Goal: Answer question/provide support

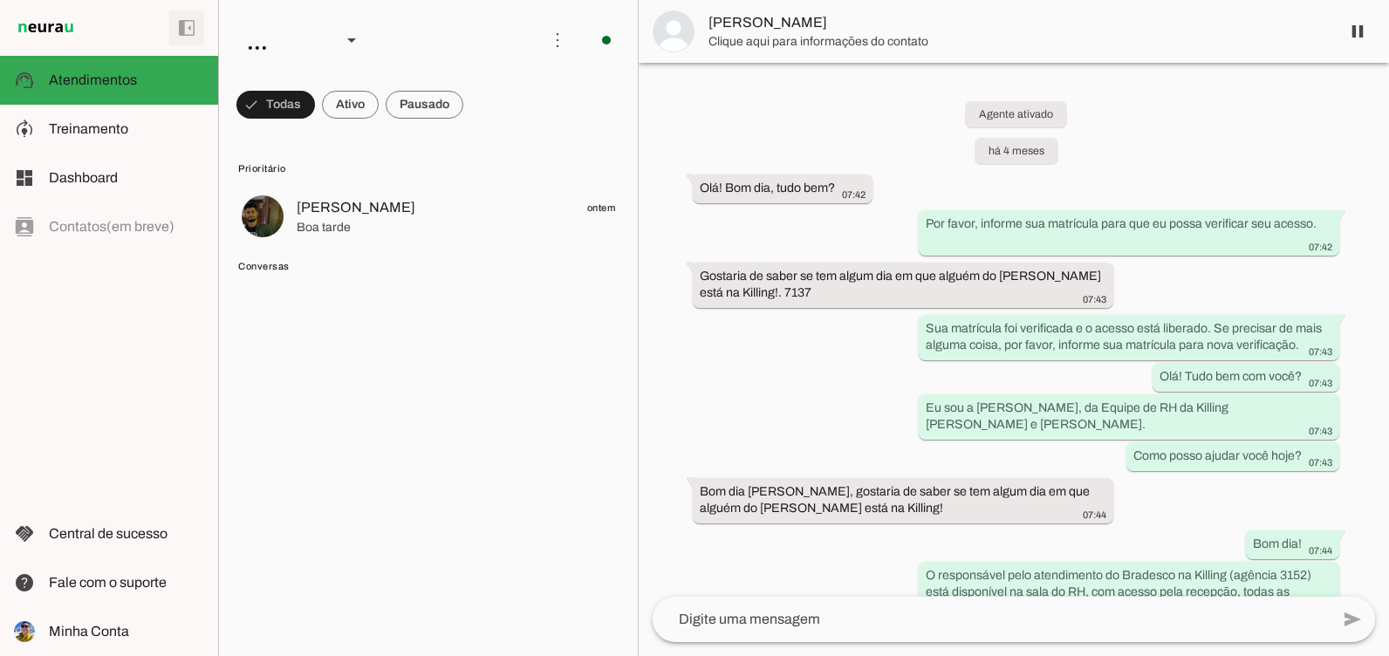
scroll to position [5032, 0]
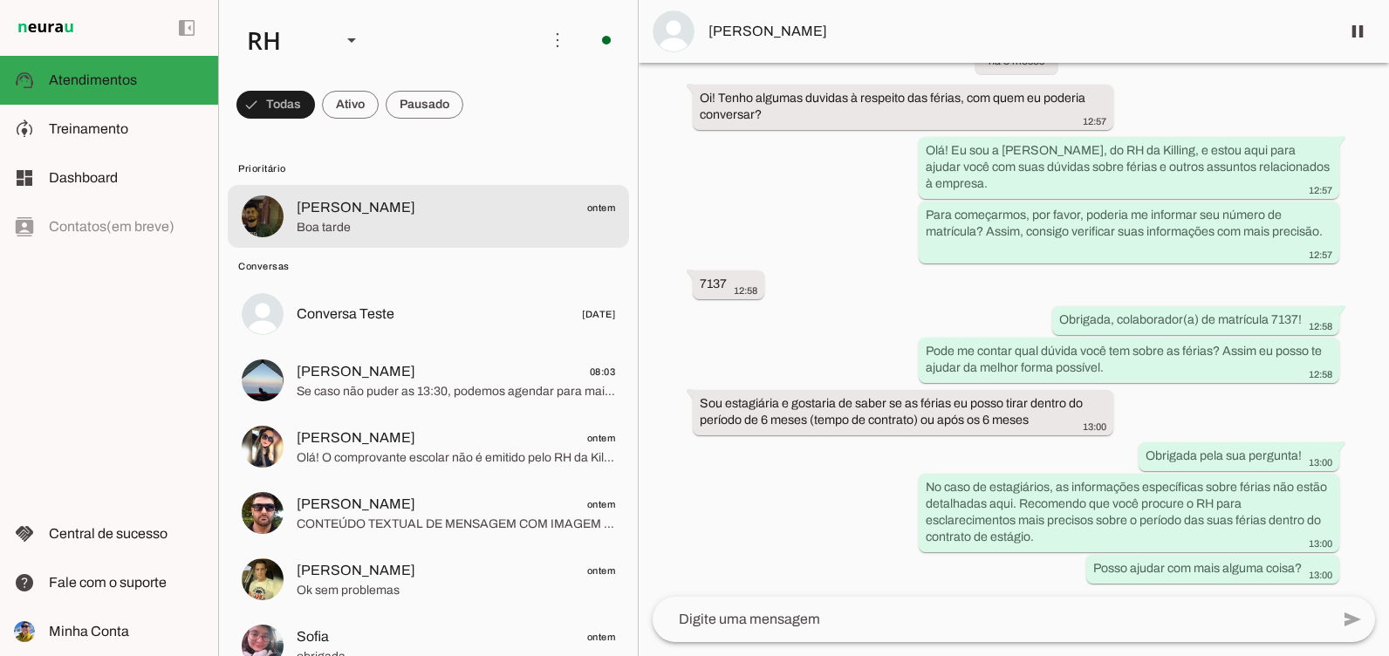
click at [479, 226] on span "Boa tarde" at bounding box center [456, 227] width 318 height 17
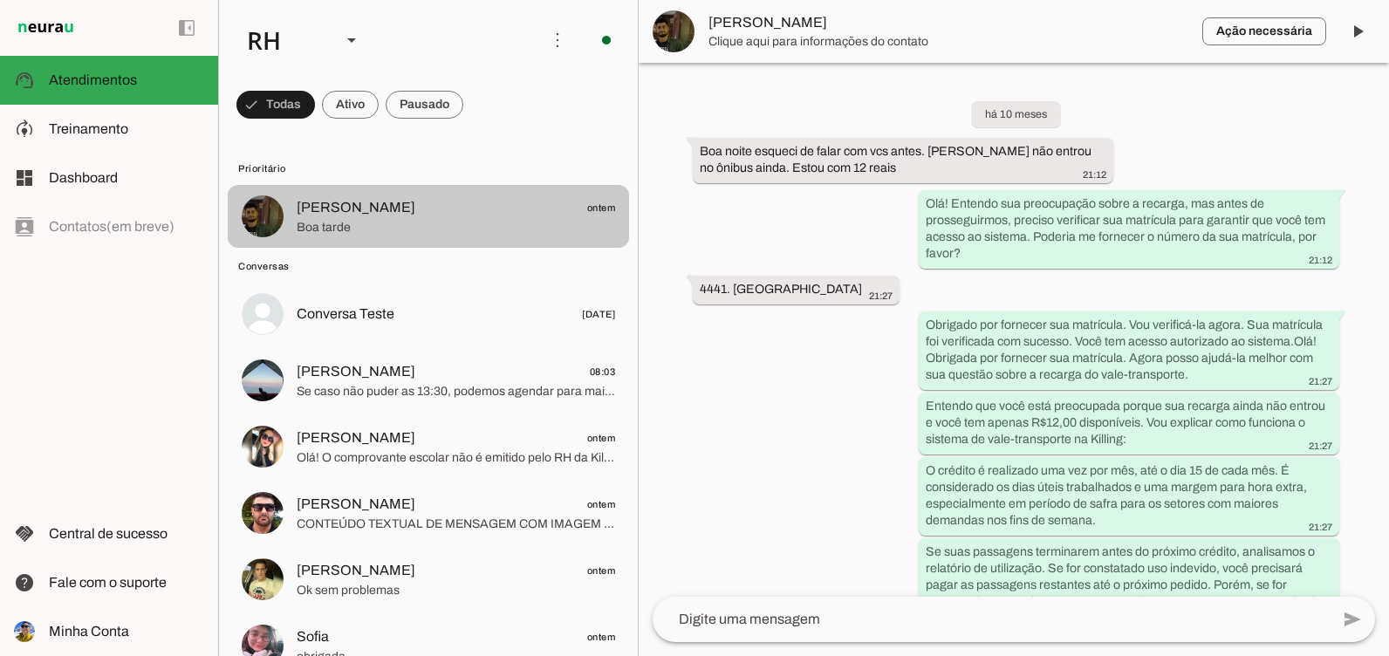
scroll to position [4749, 0]
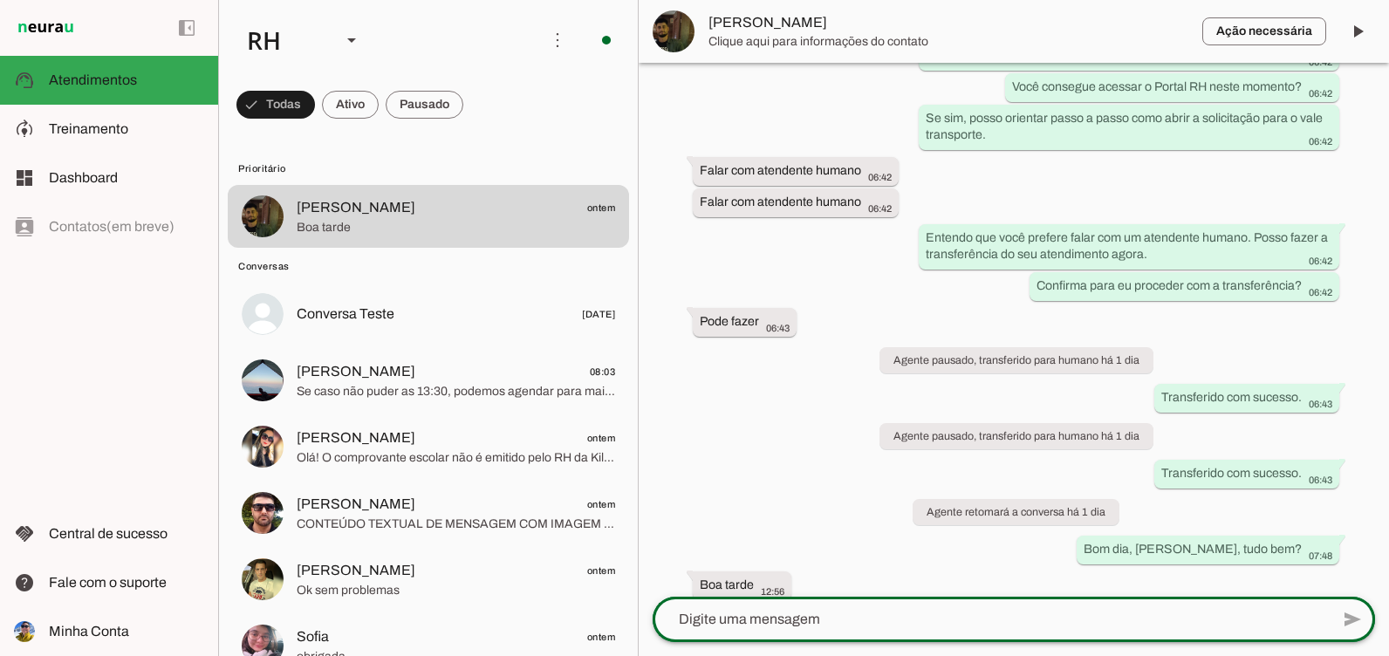
click at [734, 633] on div at bounding box center [991, 619] width 677 height 45
type textarea "V"
type textarea "v"
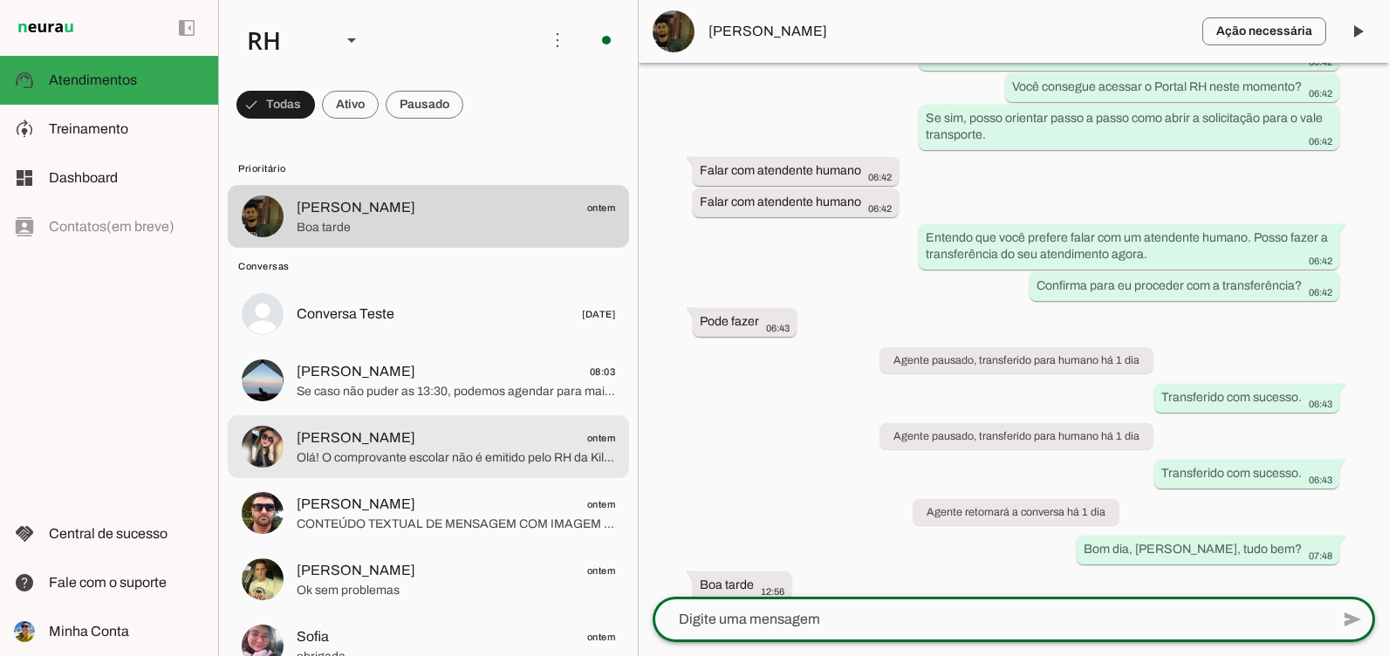
click at [457, 450] on span "Olá! O comprovante escolar não é emitido pelo RH da Killing. Se você precisa de…" at bounding box center [456, 457] width 318 height 17
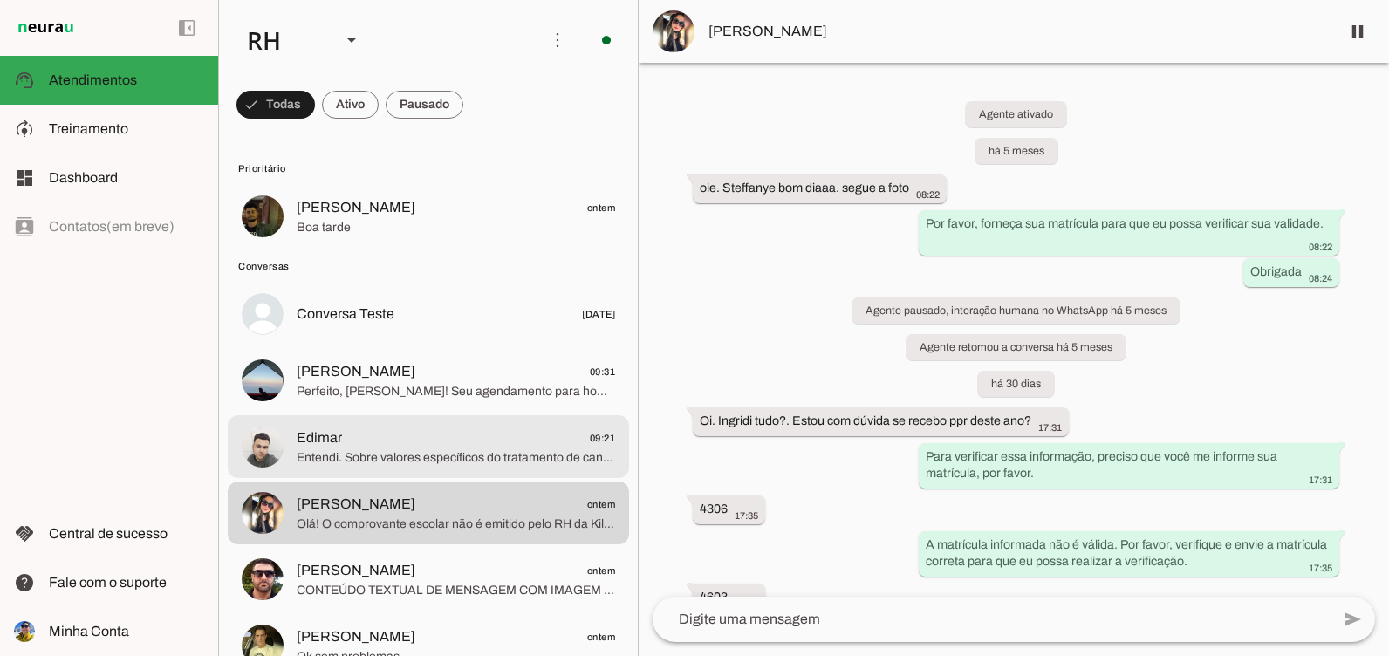
click at [392, 440] on span "Edimar 09:21" at bounding box center [456, 438] width 318 height 22
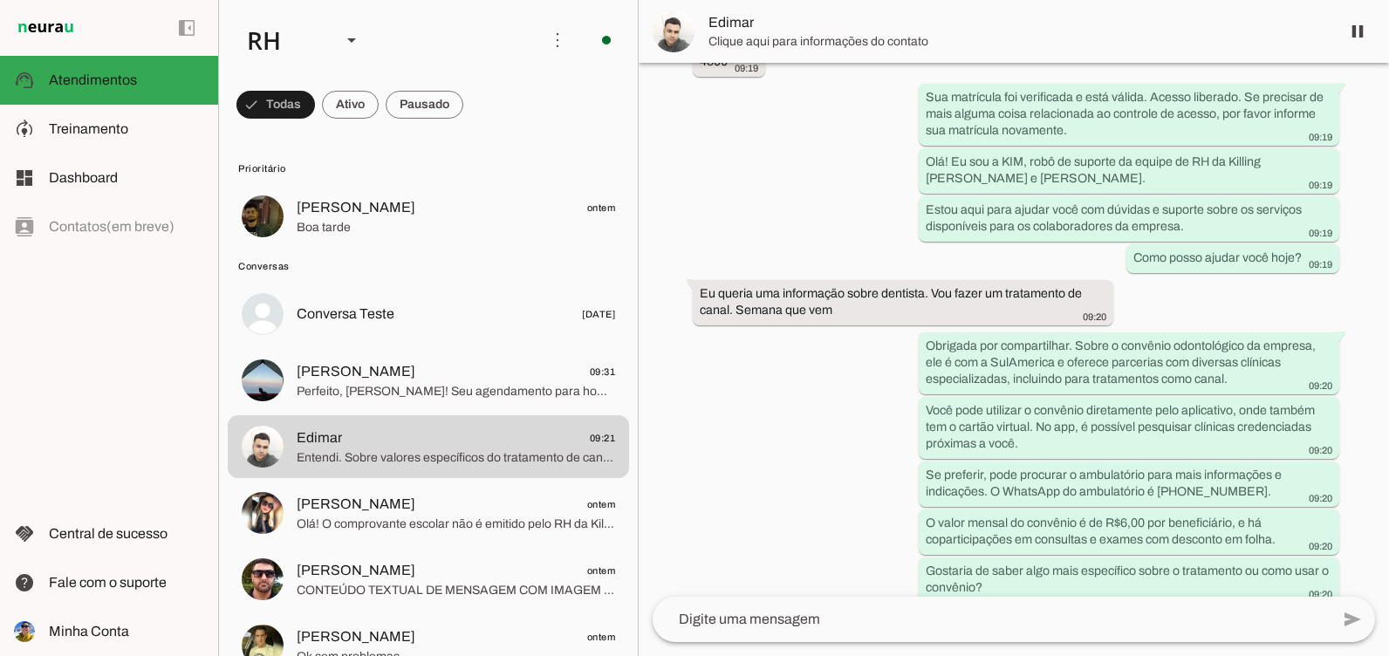
scroll to position [183, 0]
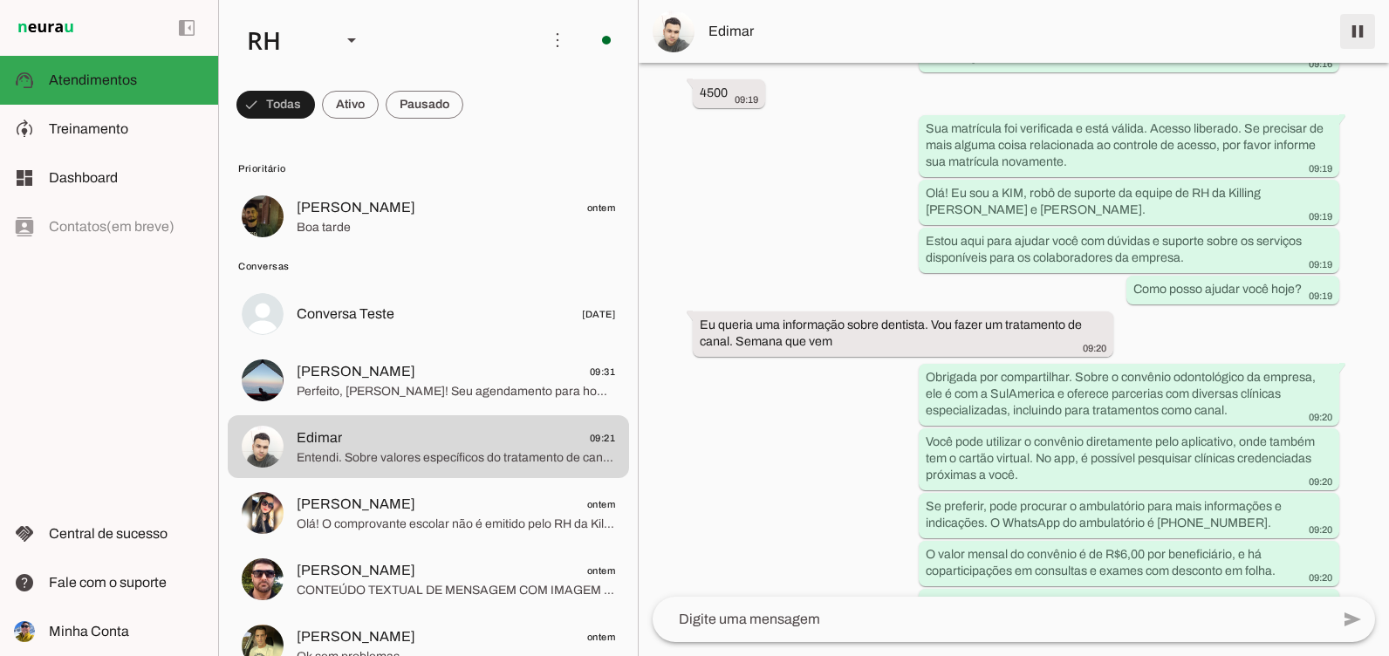
click at [1362, 31] on span at bounding box center [1357, 31] width 42 height 42
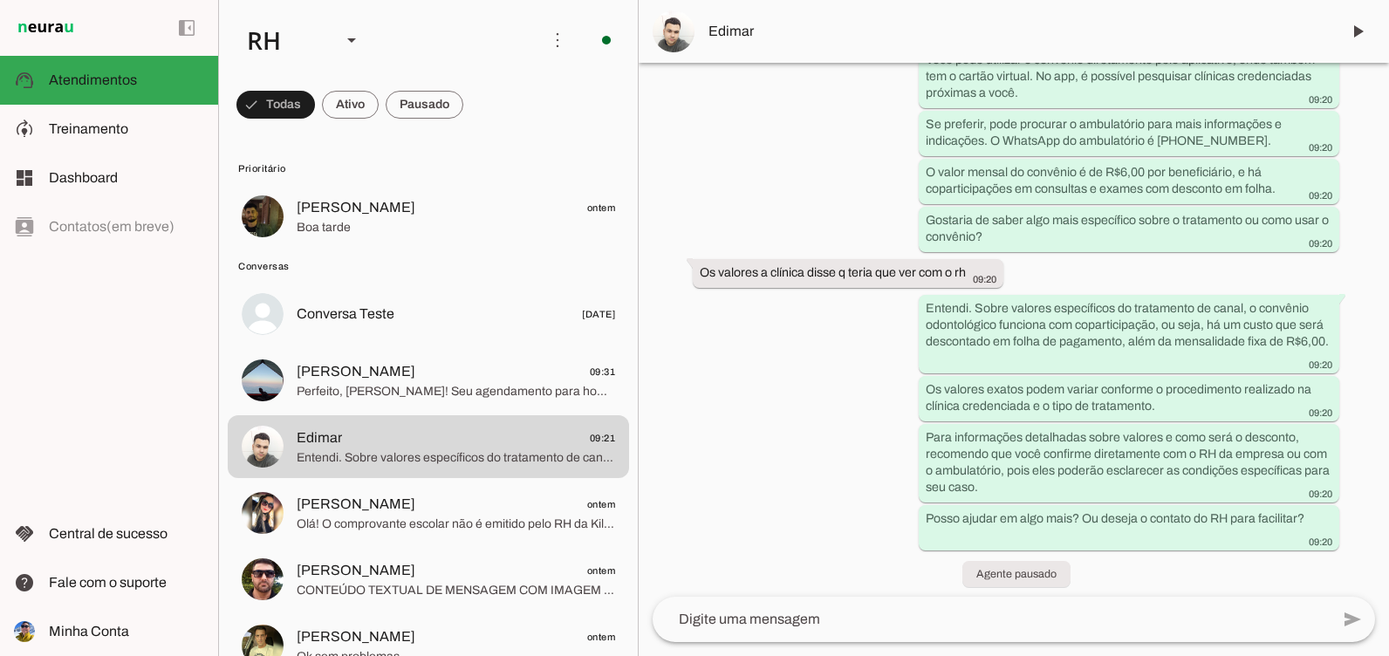
scroll to position [610, 0]
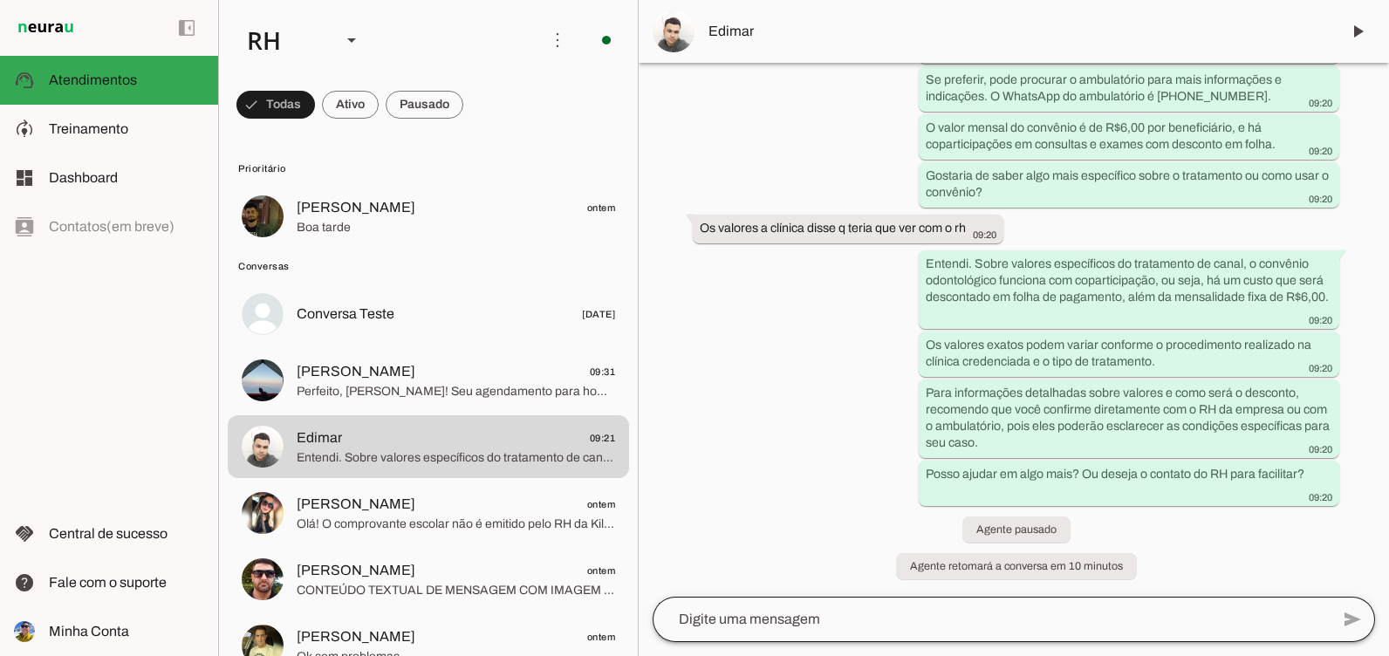
click at [790, 634] on div at bounding box center [991, 619] width 677 height 45
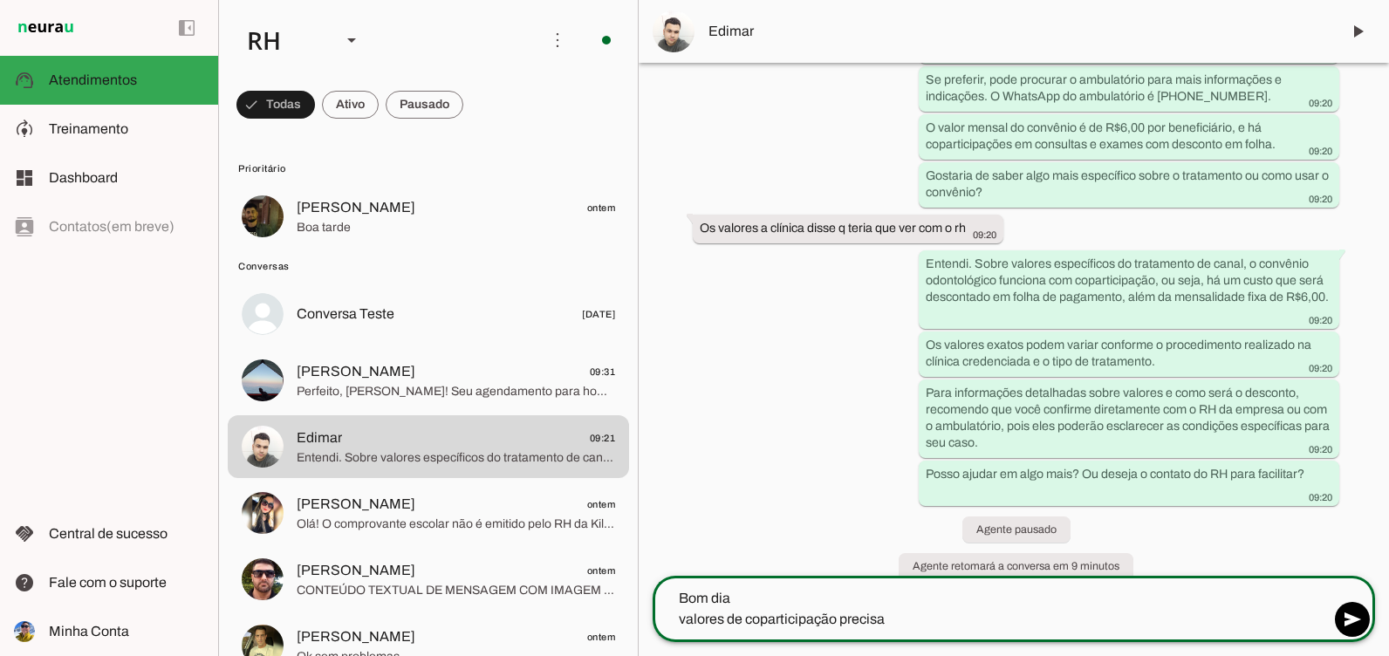
type textarea "Bom dia valores de coparticipação precisa"
type md-outlined-text-field "Bom dia valores de coparticipação precisa"
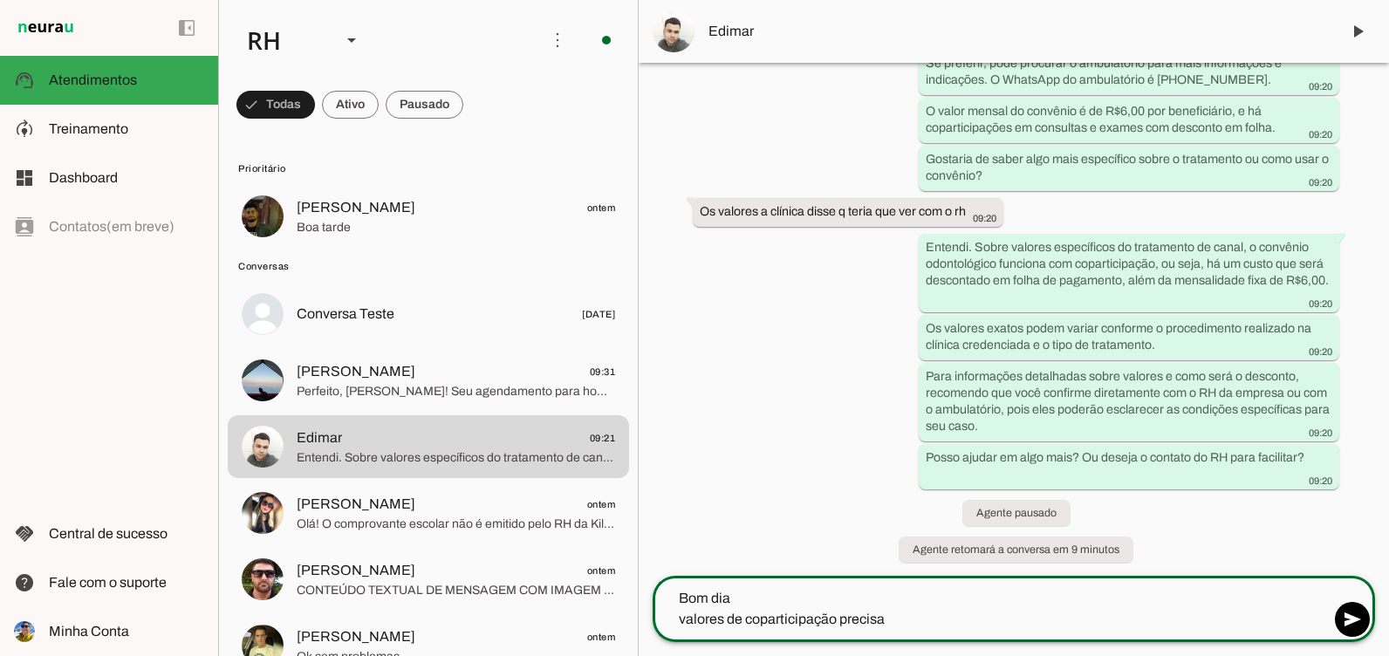
scroll to position [631, 0]
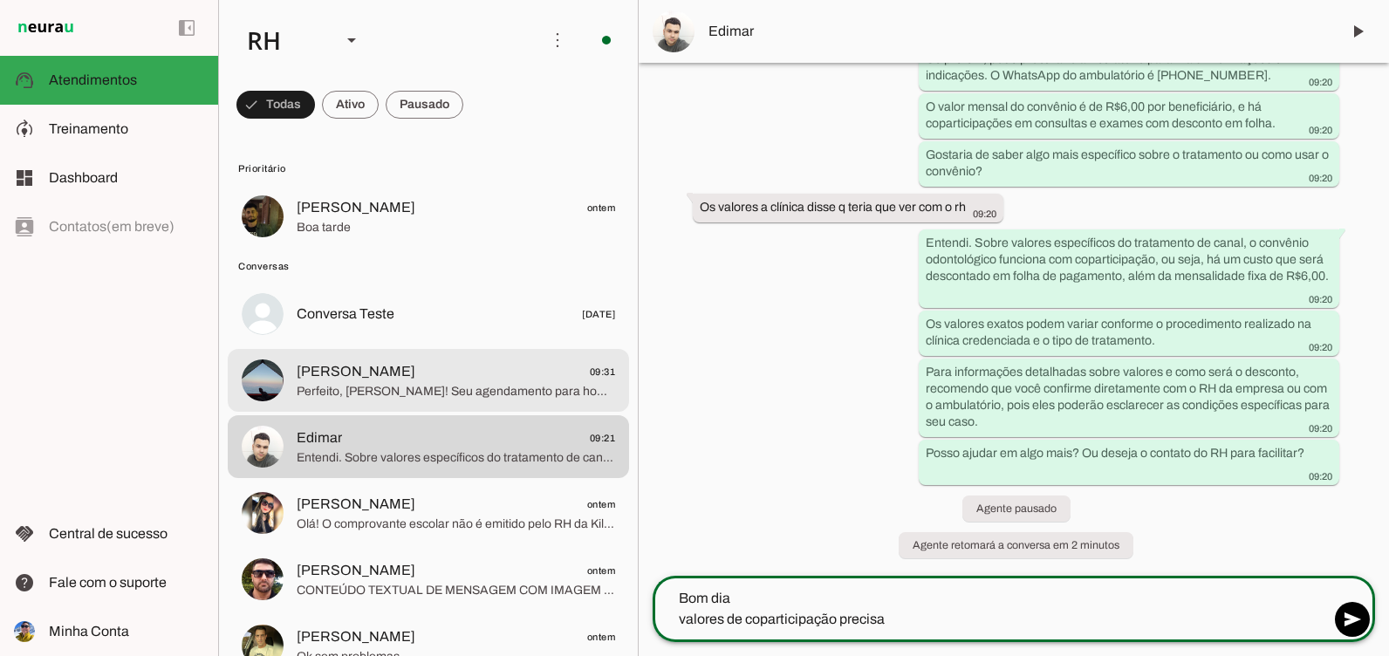
click at [370, 366] on span "[PERSON_NAME]" at bounding box center [356, 371] width 119 height 21
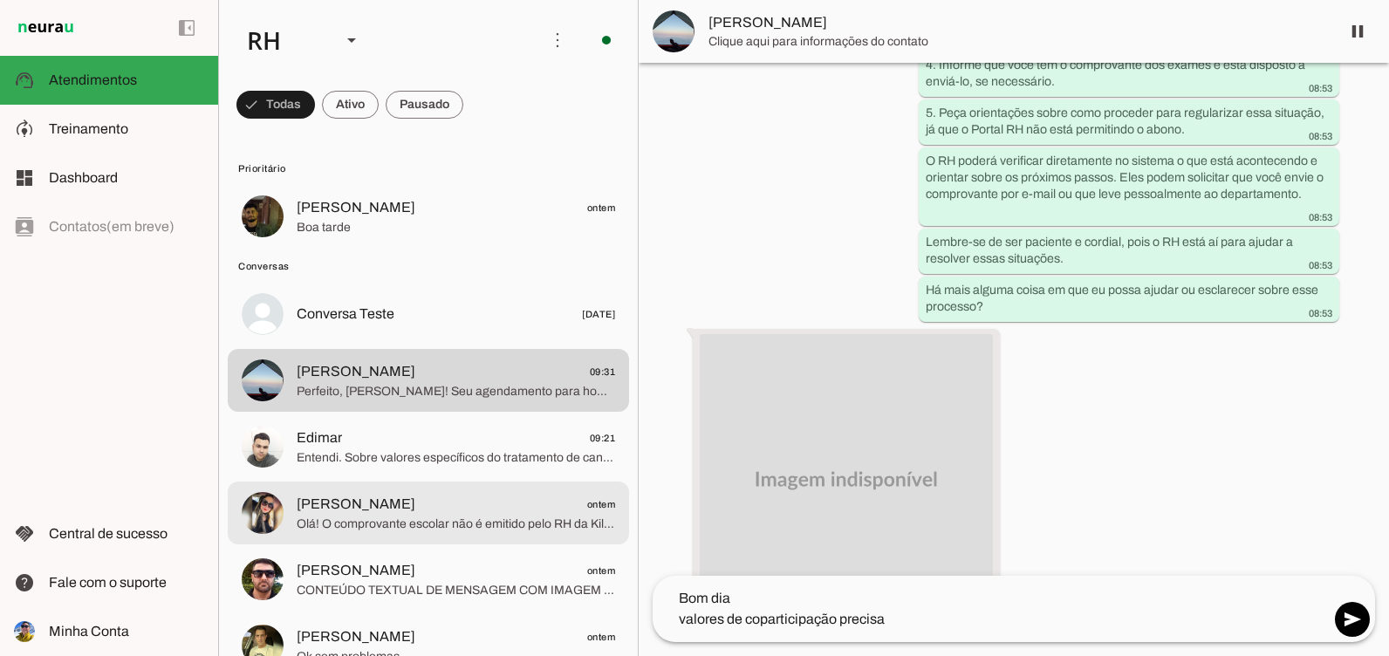
click at [519, 466] on span "Entendi. Sobre valores específicos do tratamento de canal, o convênio odontológ…" at bounding box center [456, 457] width 318 height 17
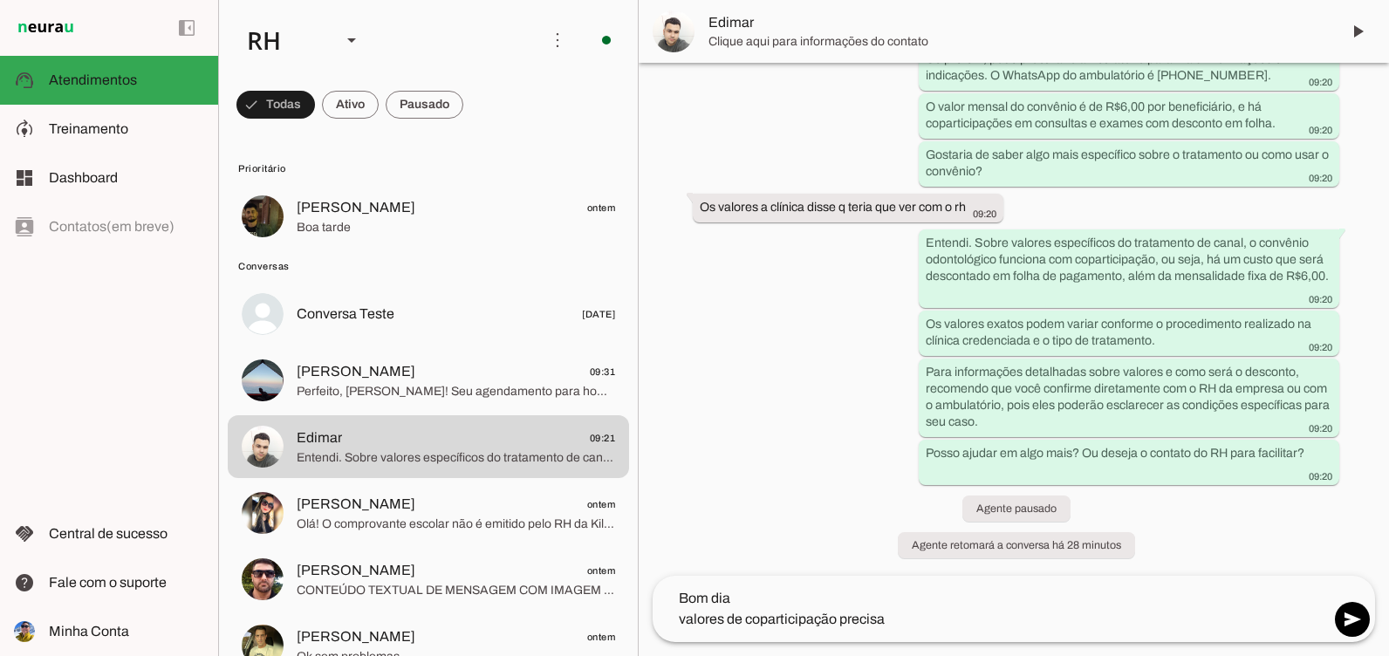
scroll to position [631, 0]
click at [892, 609] on textarea "Bom dia valores de coparticipação precisa" at bounding box center [991, 609] width 677 height 42
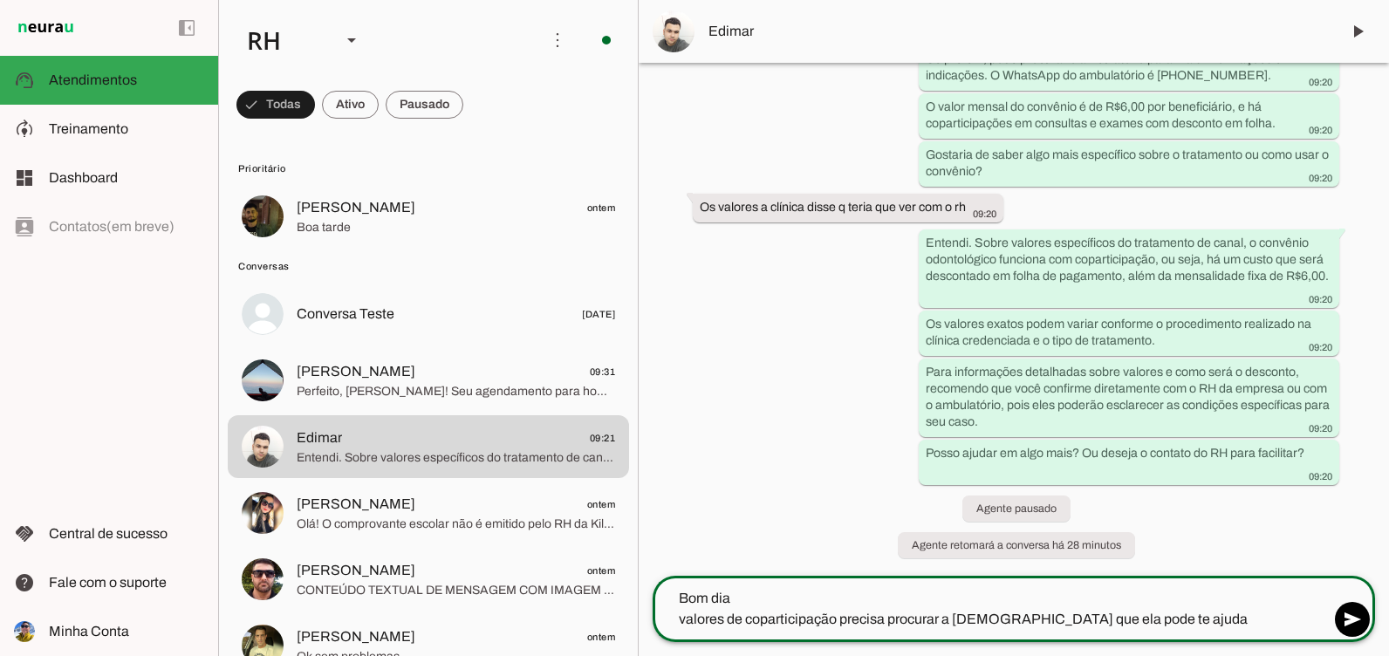
type textarea "Bom dia valores de coparticipação precisa procurar a [DEMOGRAPHIC_DATA] que ela…"
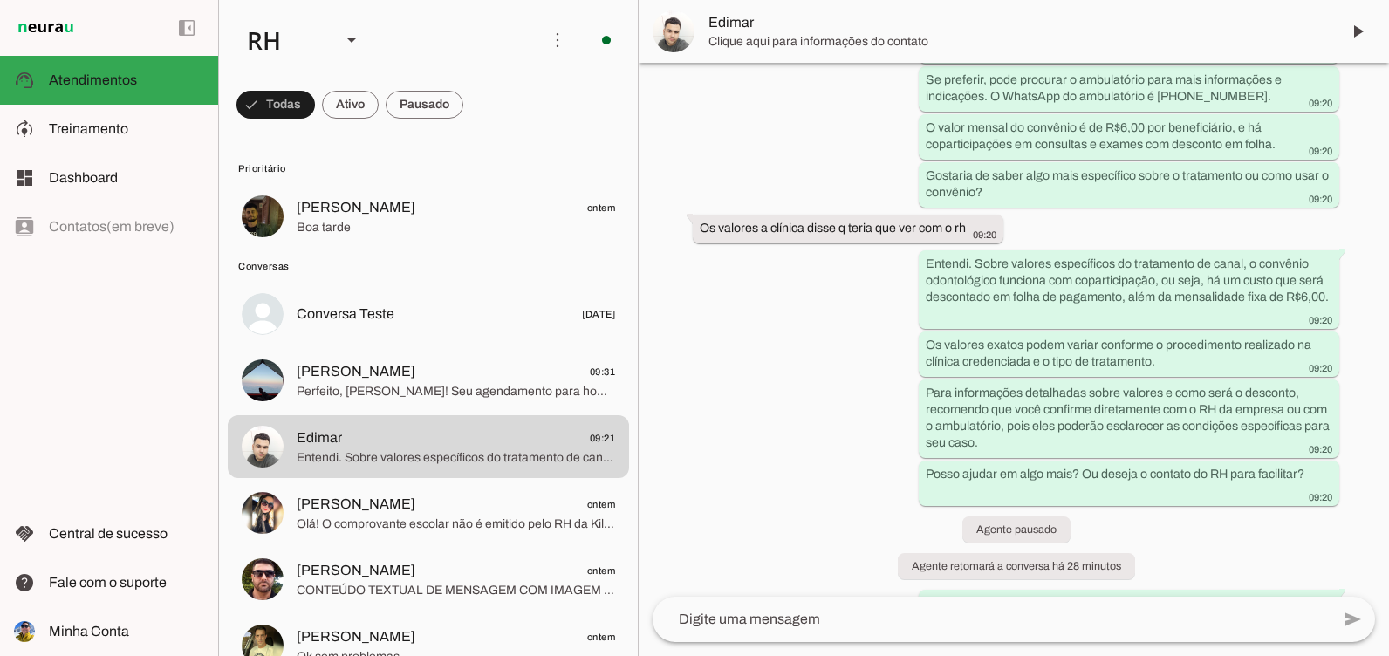
scroll to position [0, 0]
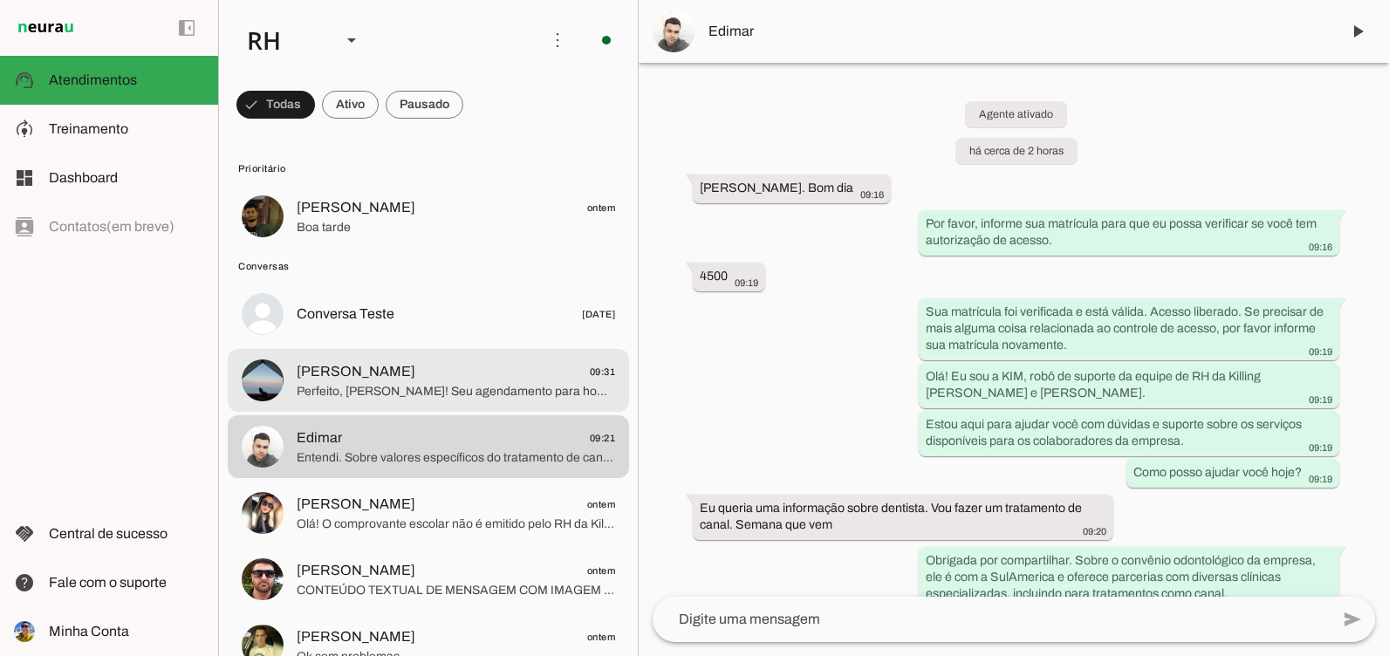
click at [348, 405] on md-item "[PERSON_NAME] 09:31 Perfeito, [PERSON_NAME]! Seu agendamento para homologação e…" at bounding box center [428, 380] width 401 height 63
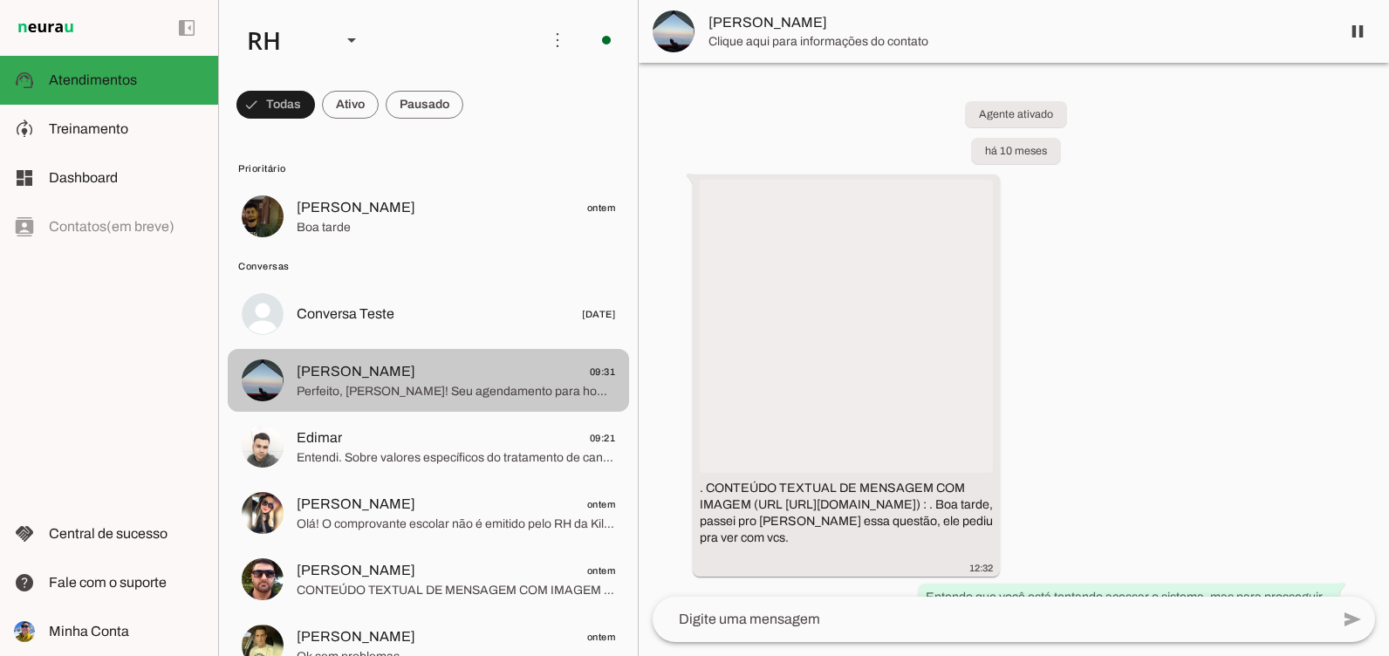
scroll to position [6160, 0]
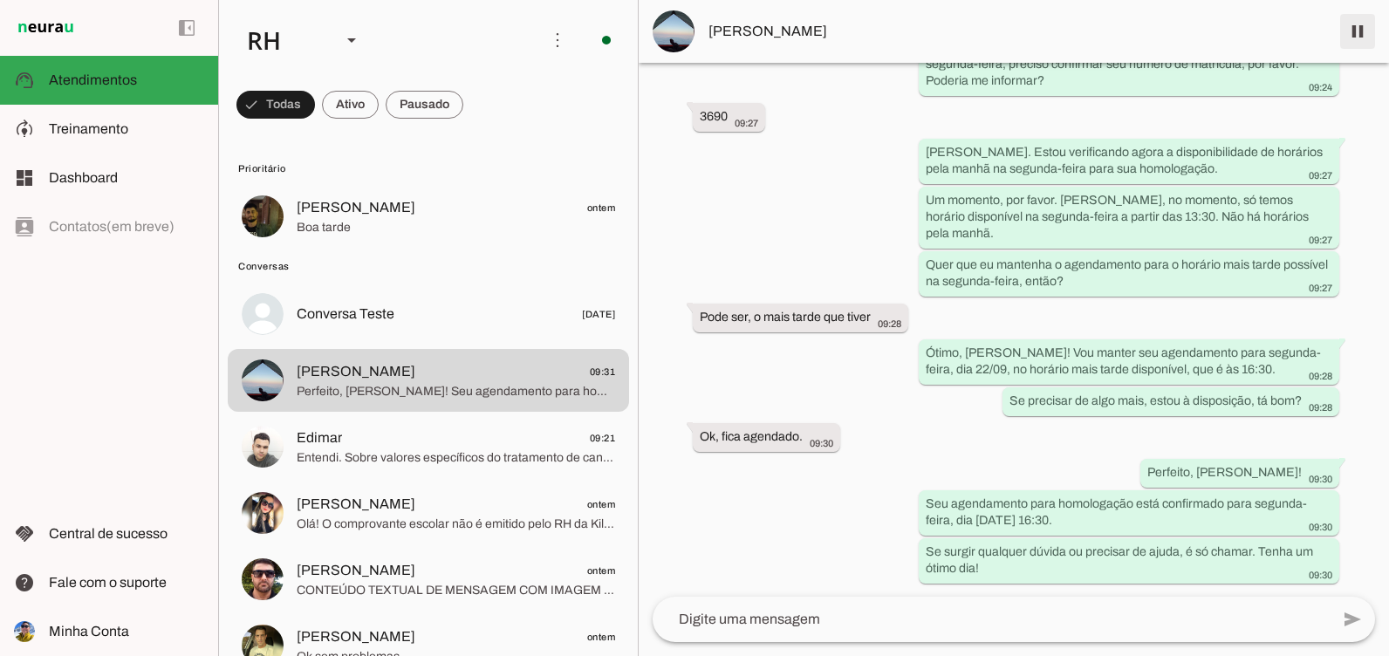
click at [1350, 36] on span at bounding box center [1357, 31] width 42 height 42
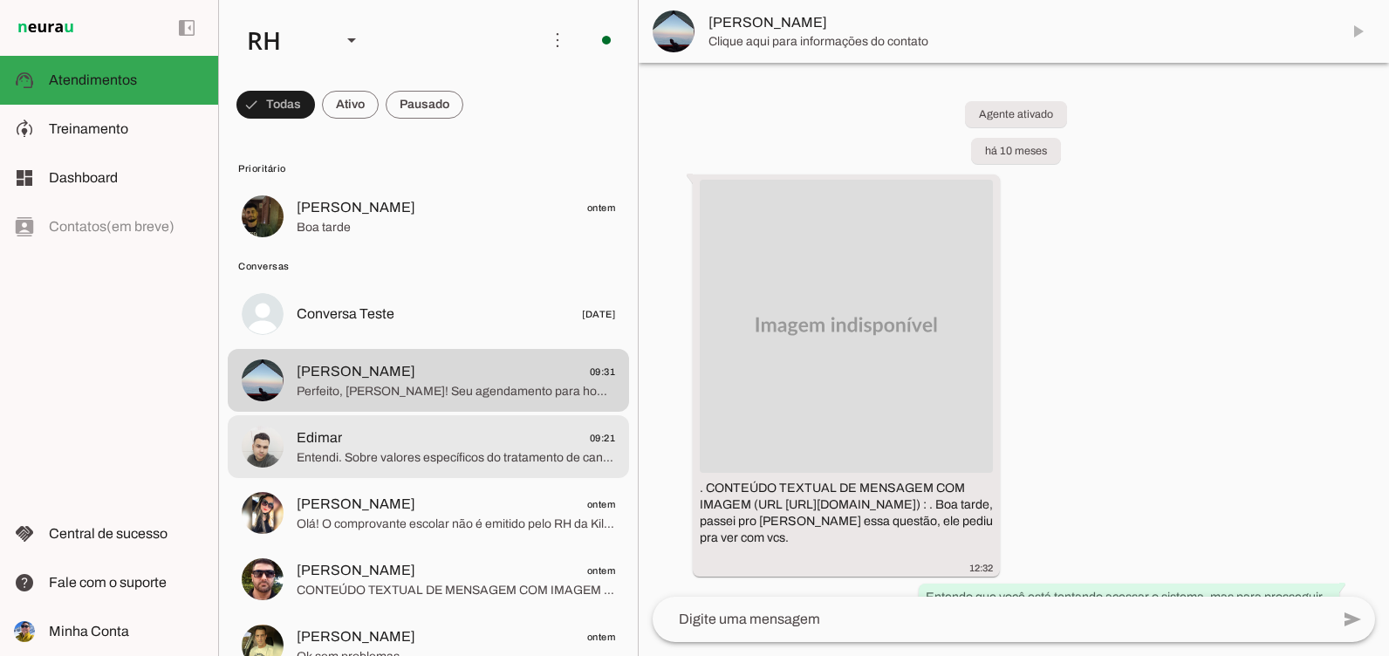
click at [416, 445] on span "Edimar 09:21" at bounding box center [456, 438] width 318 height 22
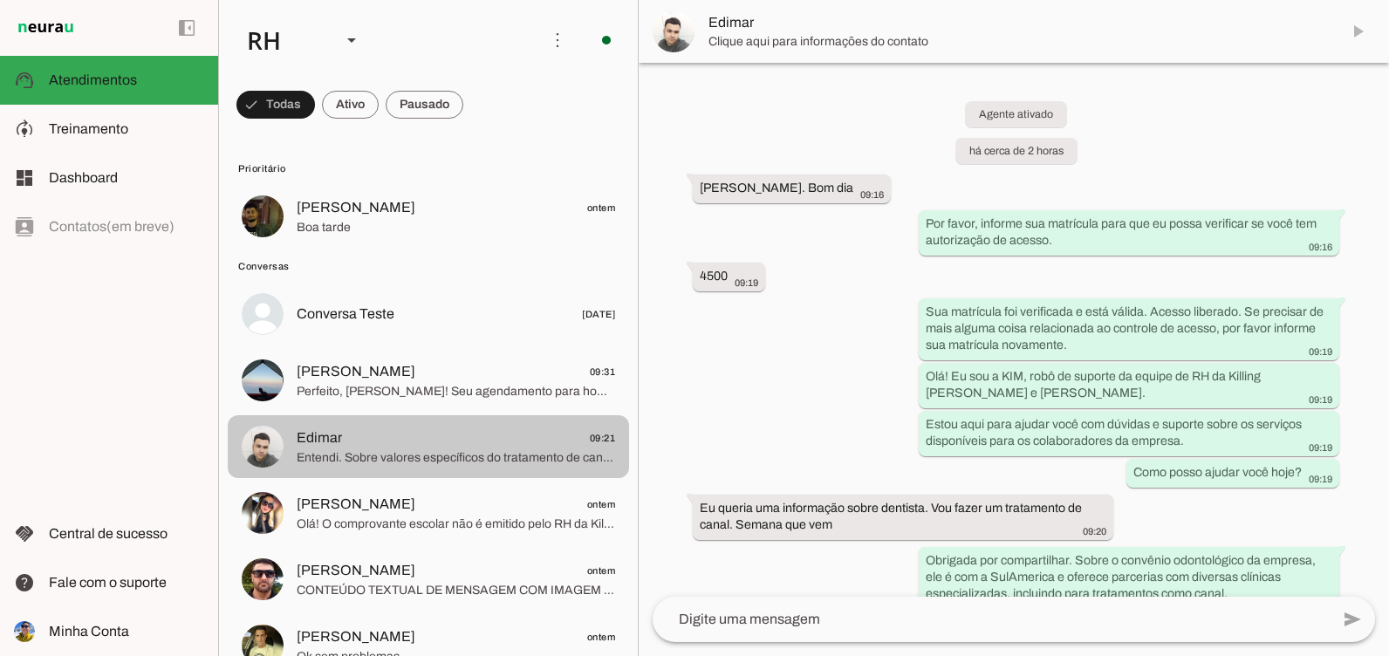
scroll to position [661, 0]
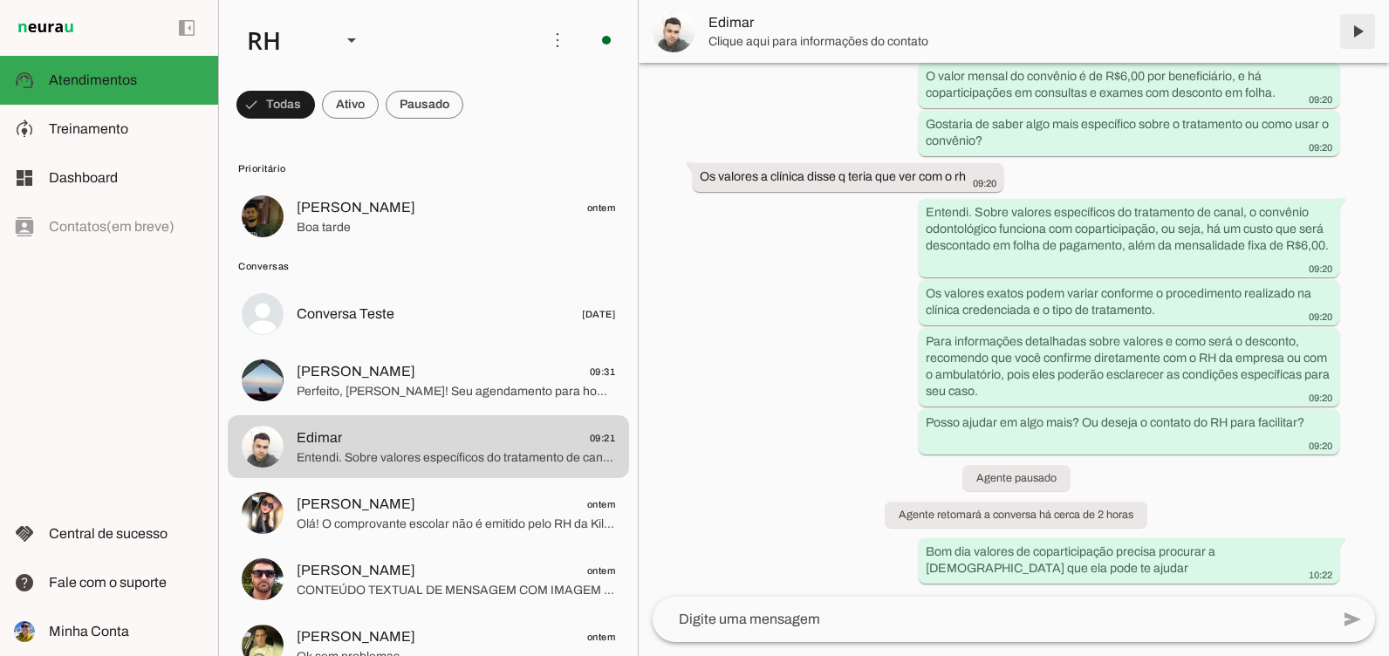
click at [1359, 24] on span at bounding box center [1357, 31] width 42 height 42
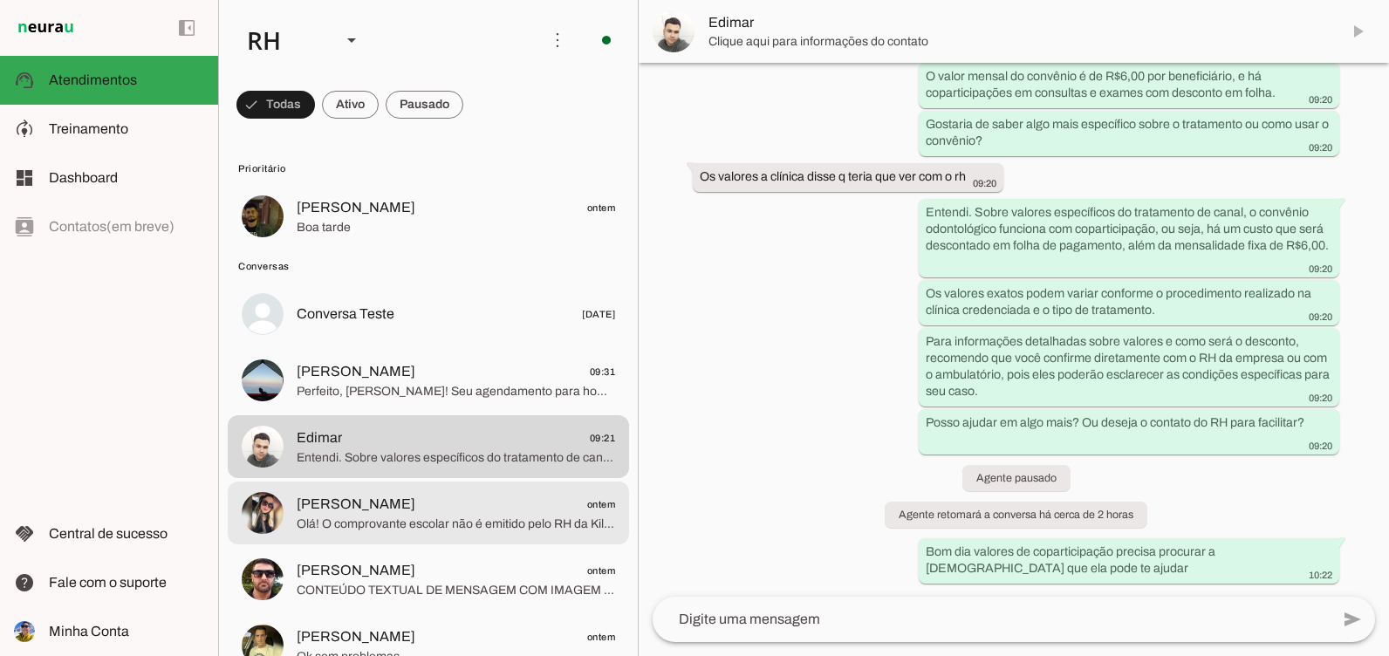
click at [498, 511] on span "[PERSON_NAME] ontem" at bounding box center [456, 505] width 318 height 22
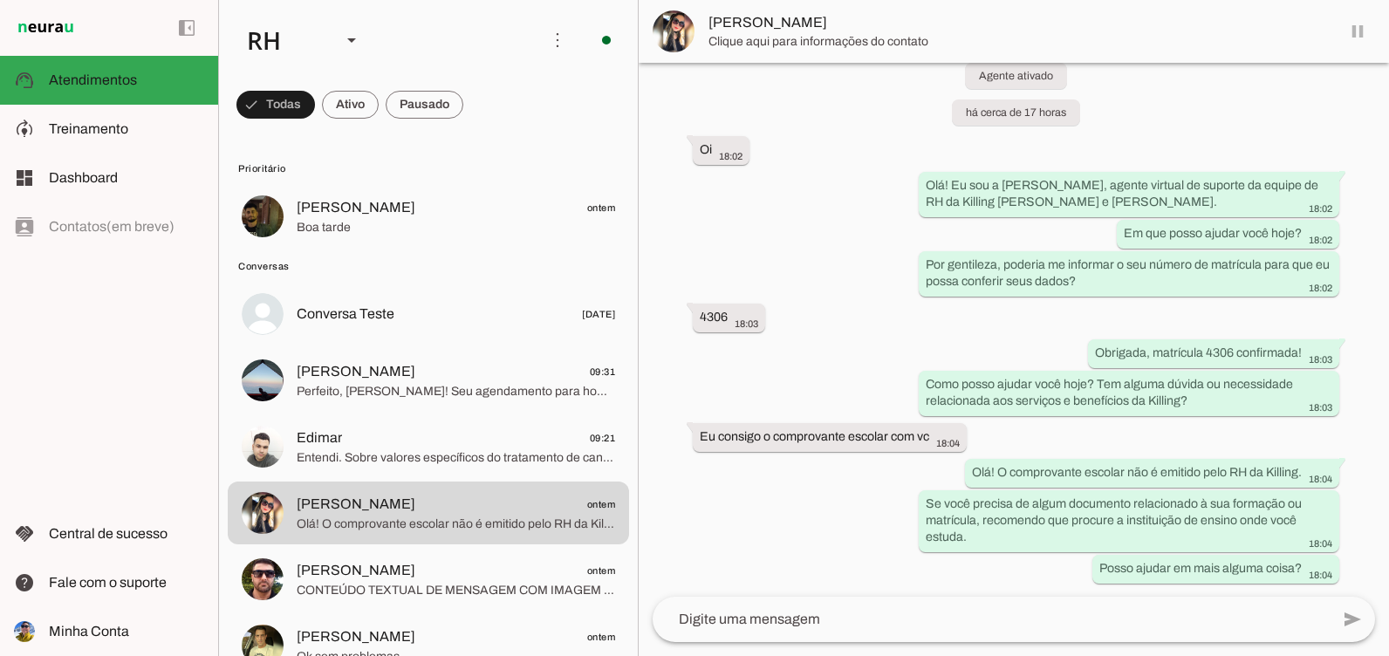
scroll to position [349, 0]
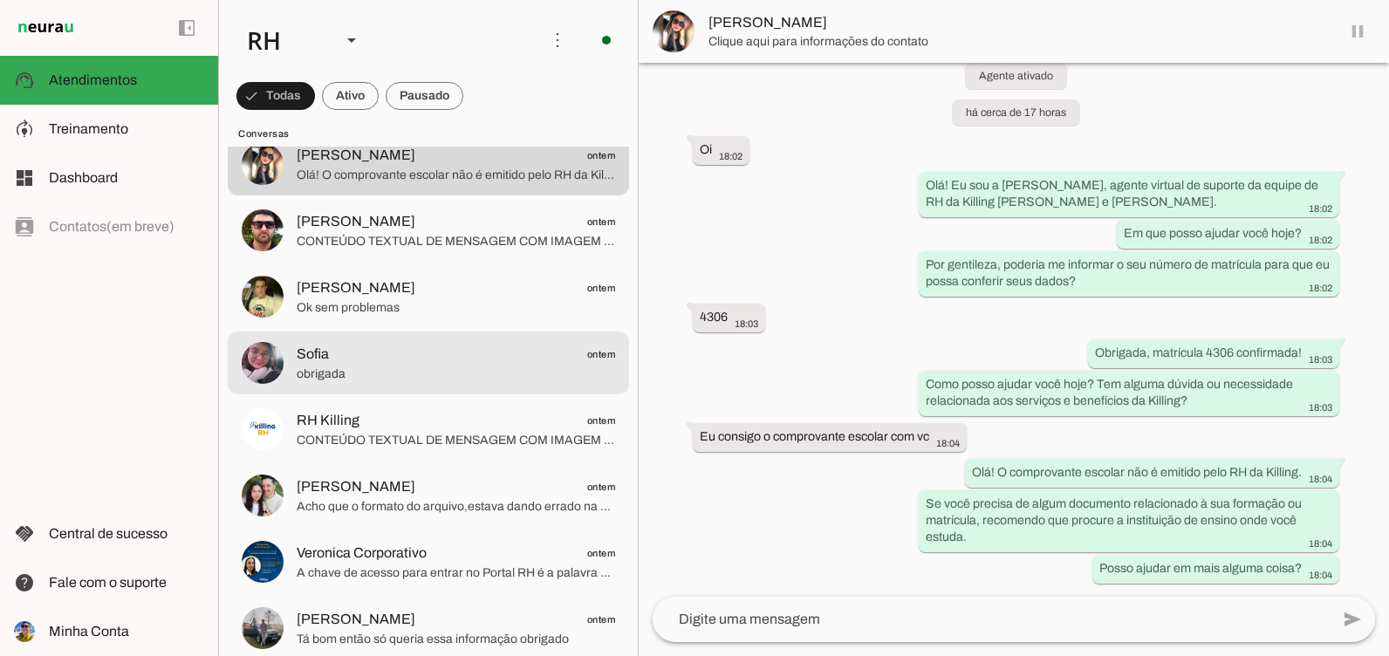
click at [302, 333] on md-item "Sofia ontem obrigada" at bounding box center [428, 363] width 401 height 63
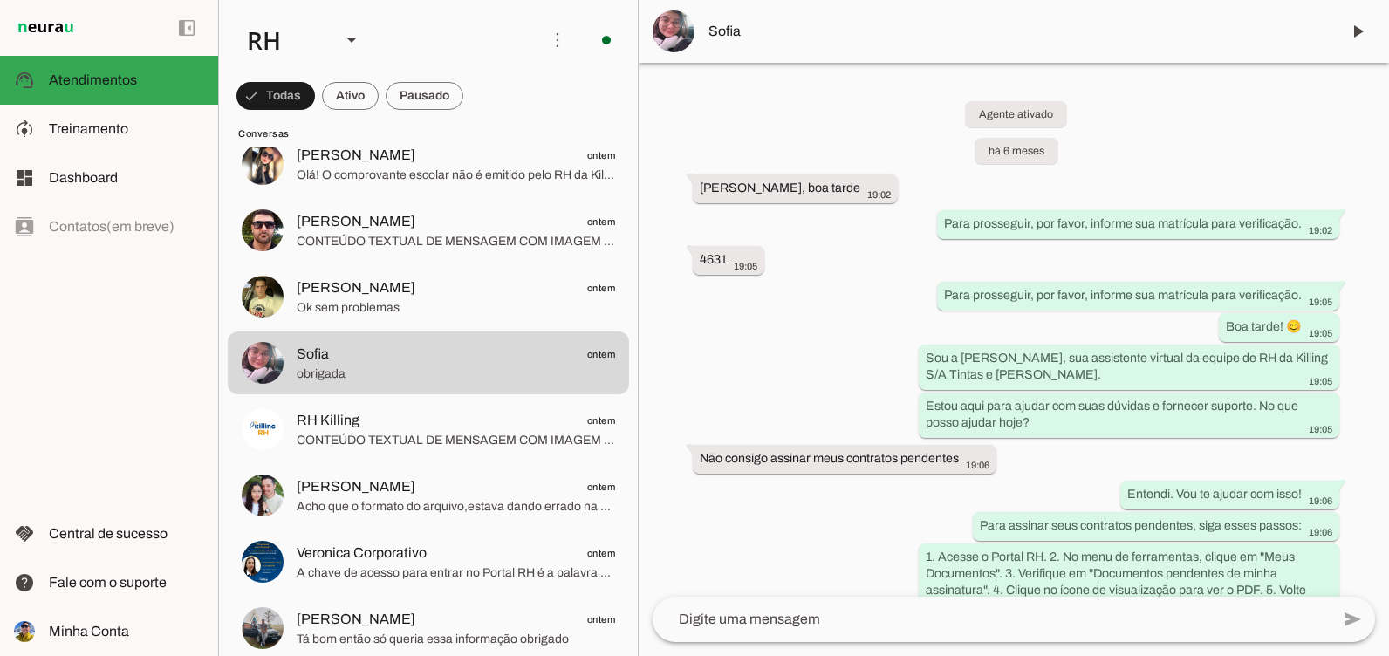
scroll to position [15462, 0]
